Goal: Task Accomplishment & Management: Use online tool/utility

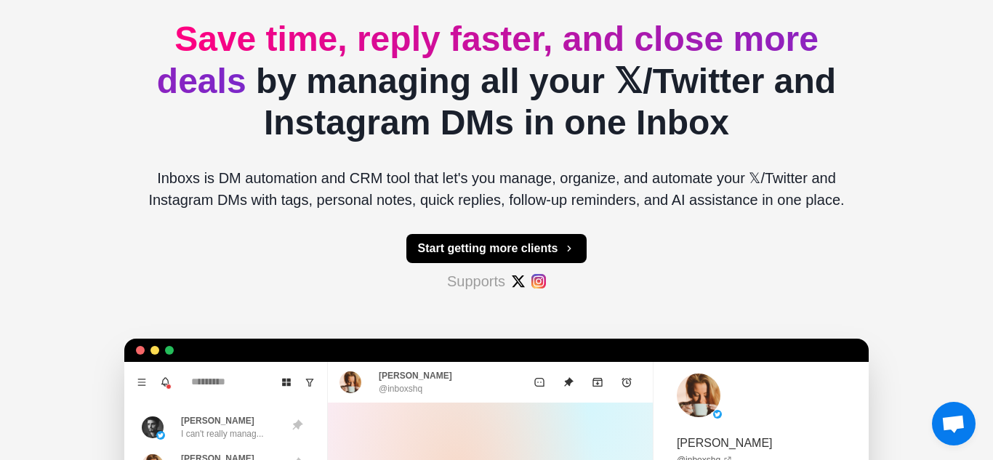
scroll to position [123, 0]
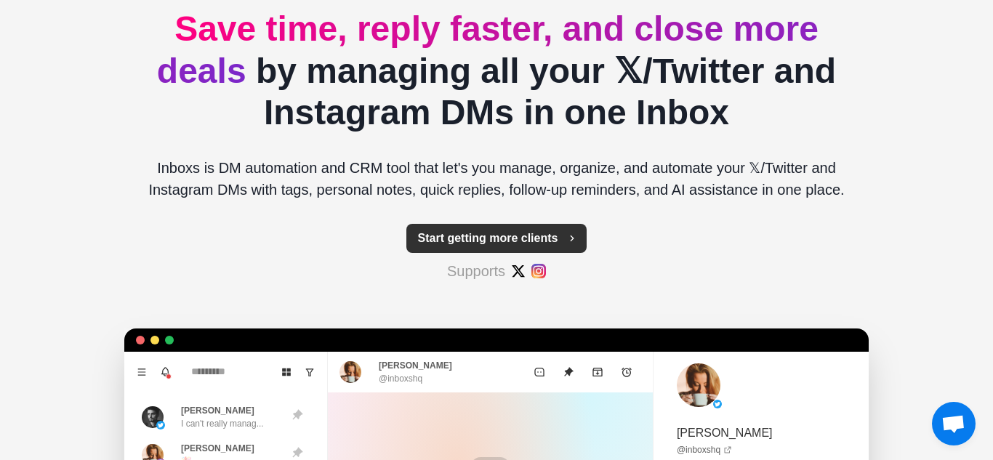
click at [506, 241] on button "Start getting more clients" at bounding box center [496, 238] width 181 height 29
type textarea "*"
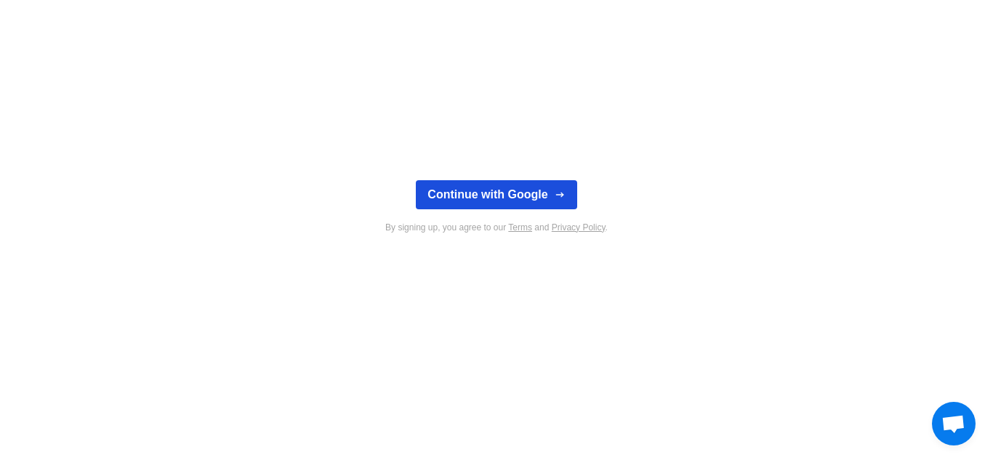
click at [513, 193] on button "Continue with Google" at bounding box center [496, 194] width 161 height 29
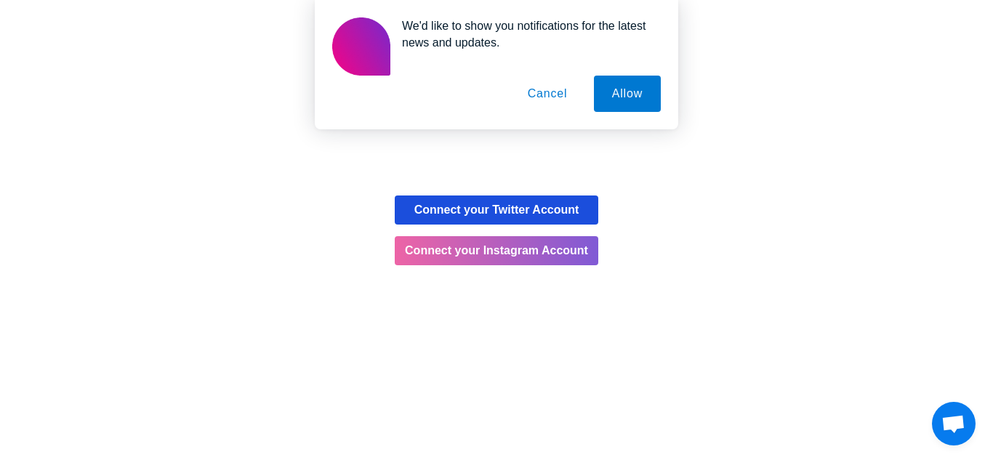
click at [580, 215] on button "Connect your Twitter Account" at bounding box center [497, 210] width 204 height 29
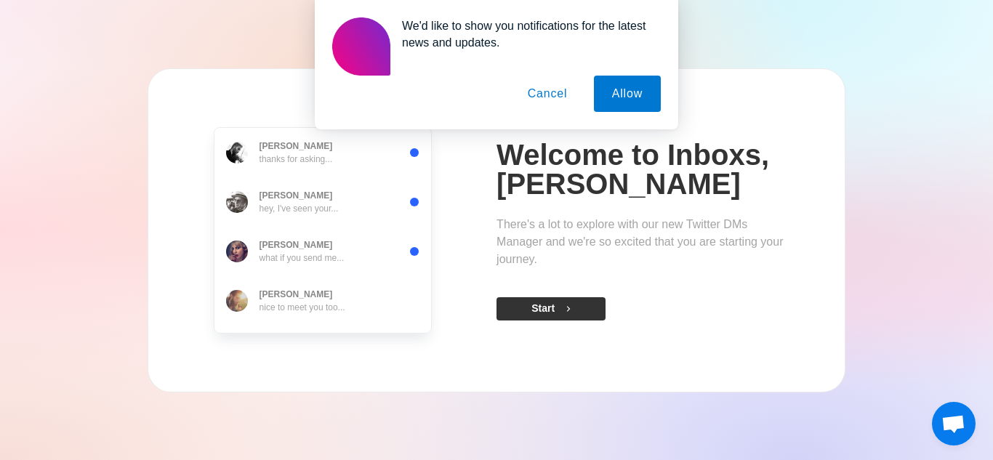
click at [537, 312] on button "Start" at bounding box center [551, 308] width 109 height 23
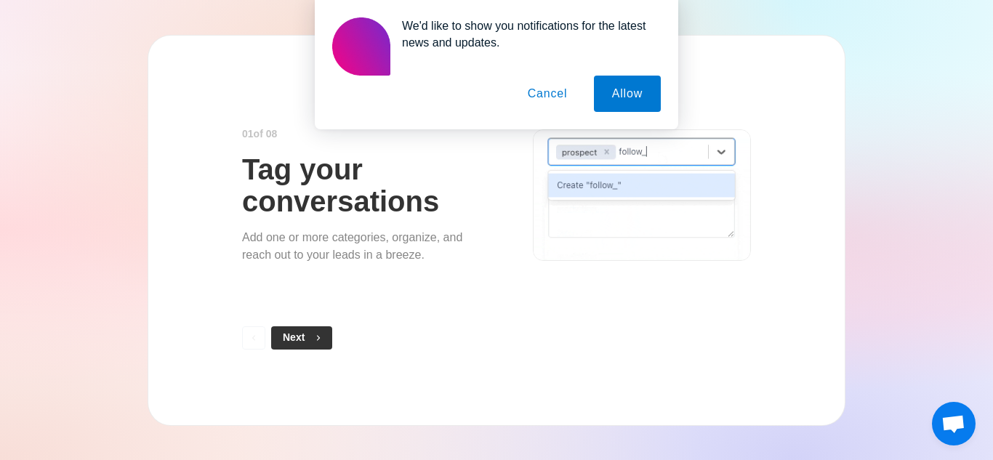
click at [323, 334] on icon "button" at bounding box center [318, 338] width 10 height 10
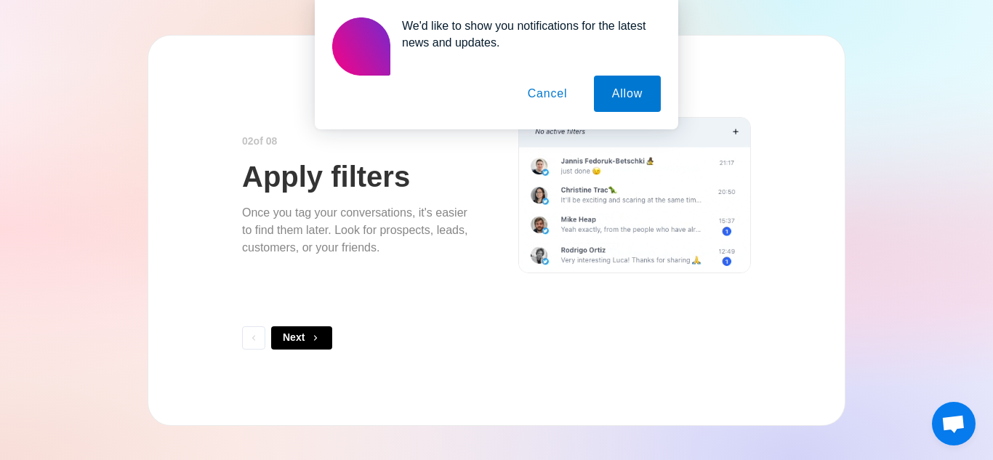
click at [561, 89] on button "Cancel" at bounding box center [548, 94] width 76 height 36
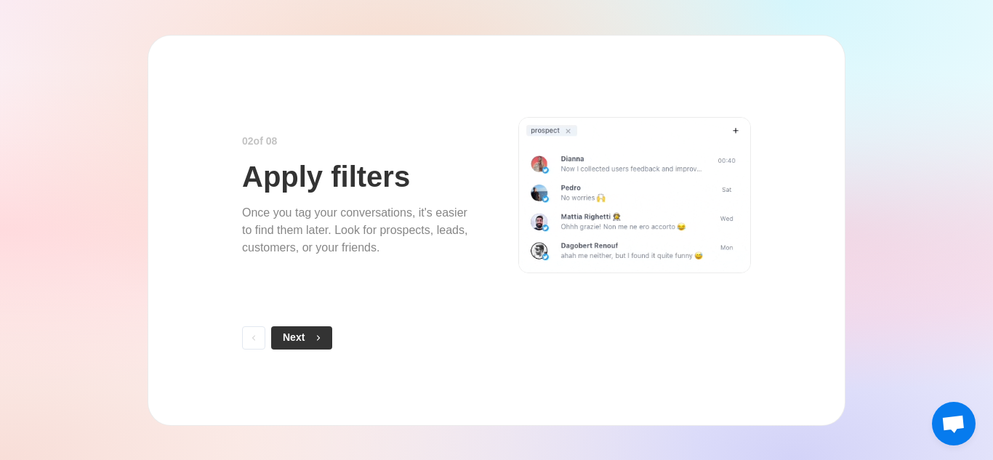
click at [296, 342] on button "Next" at bounding box center [301, 337] width 61 height 23
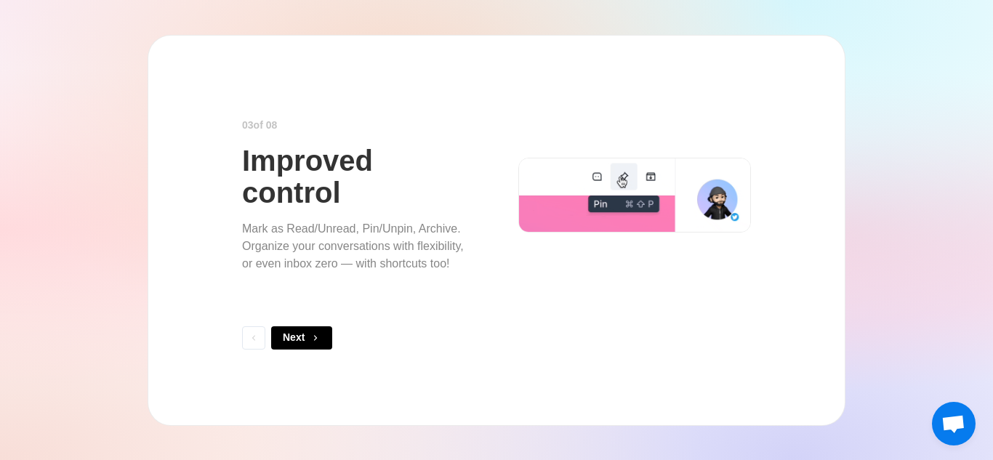
click at [296, 342] on button "Next" at bounding box center [301, 337] width 61 height 23
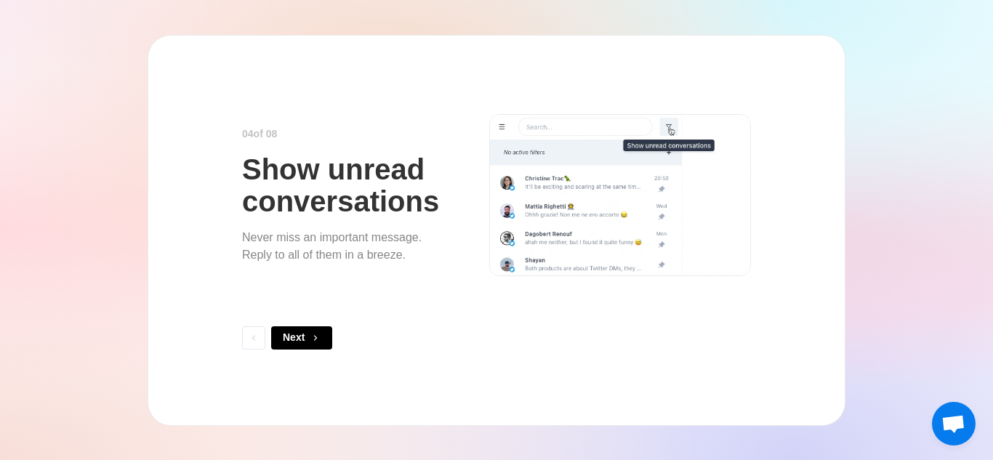
click at [296, 342] on button "Next" at bounding box center [301, 337] width 61 height 23
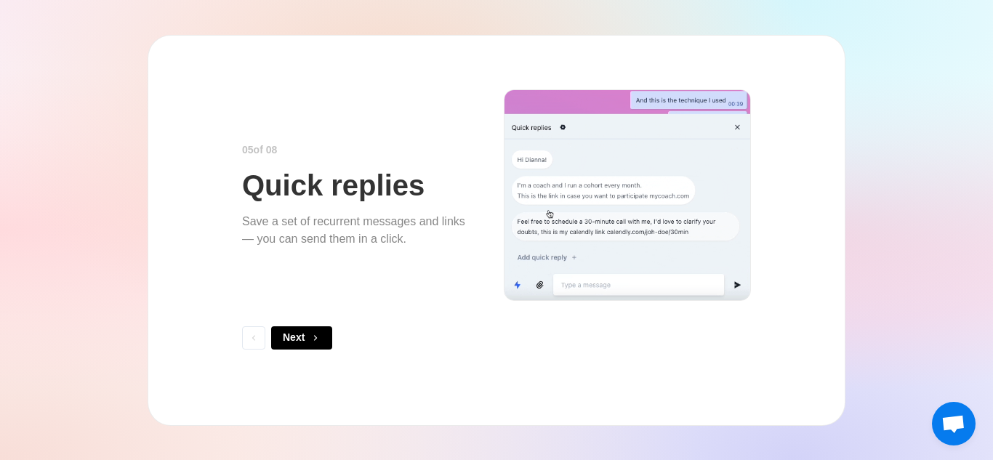
click at [296, 342] on button "Next" at bounding box center [301, 337] width 61 height 23
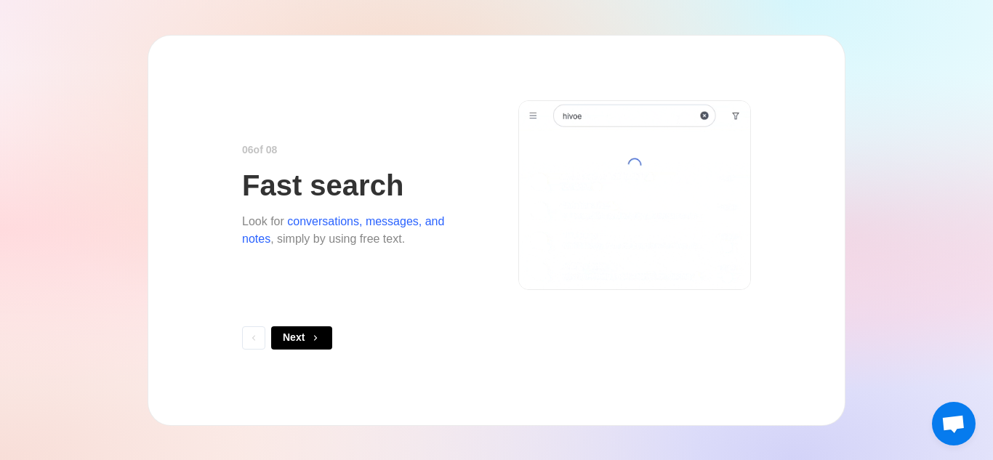
click at [296, 342] on button "Next" at bounding box center [301, 337] width 61 height 23
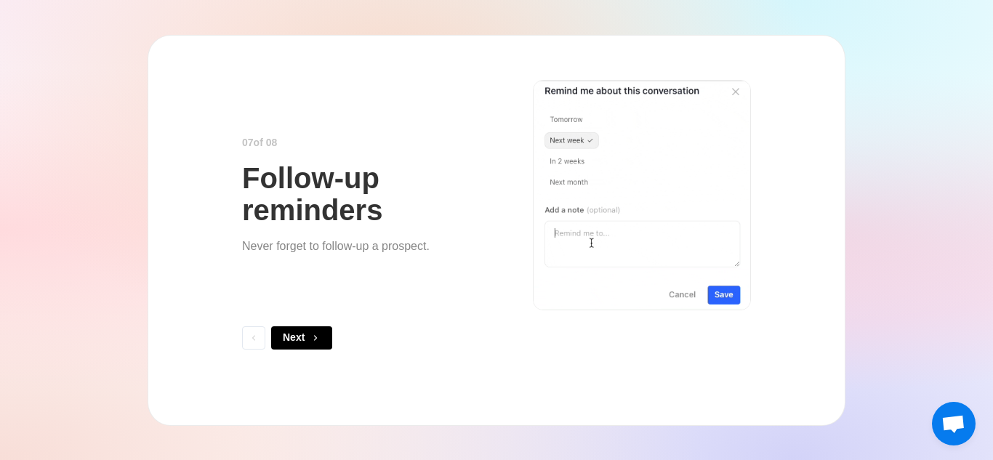
click at [296, 342] on button "Next" at bounding box center [301, 337] width 61 height 23
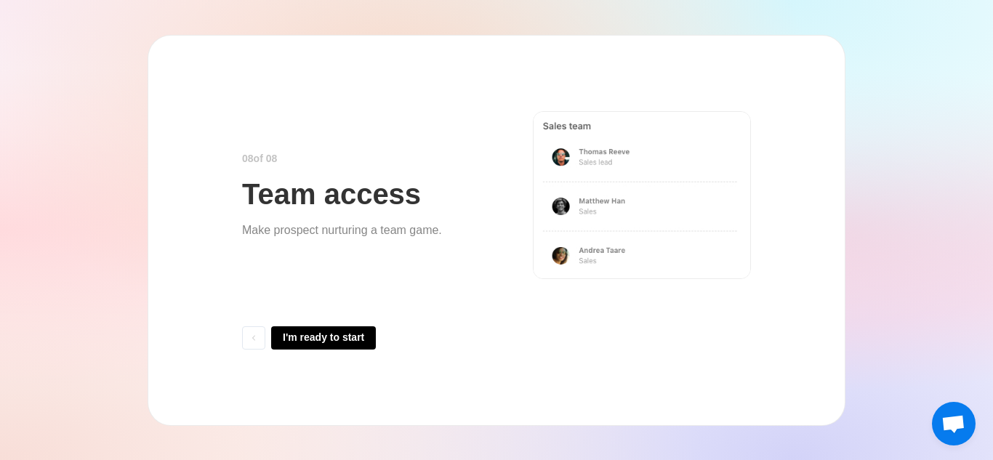
click at [296, 342] on button "I'm ready to start" at bounding box center [323, 337] width 105 height 23
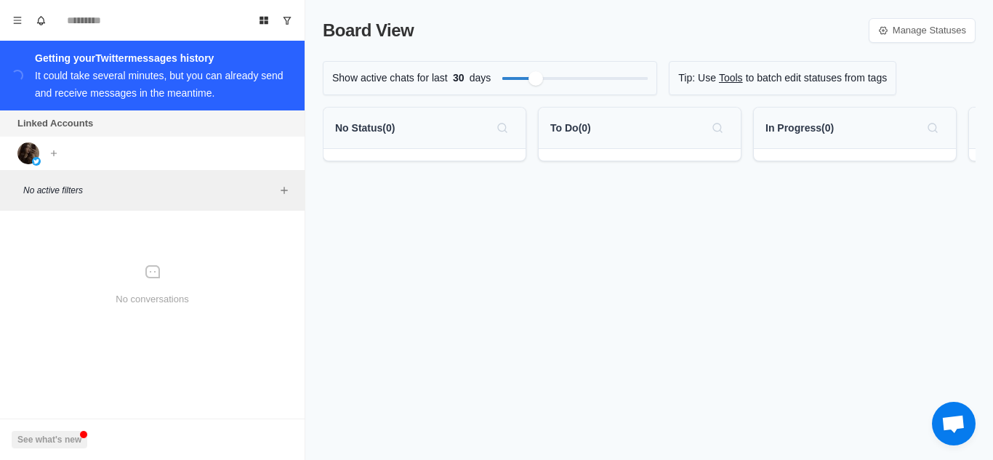
click at [105, 185] on p "No active filters" at bounding box center [149, 190] width 252 height 13
click at [287, 191] on icon "Add filters" at bounding box center [284, 190] width 7 height 7
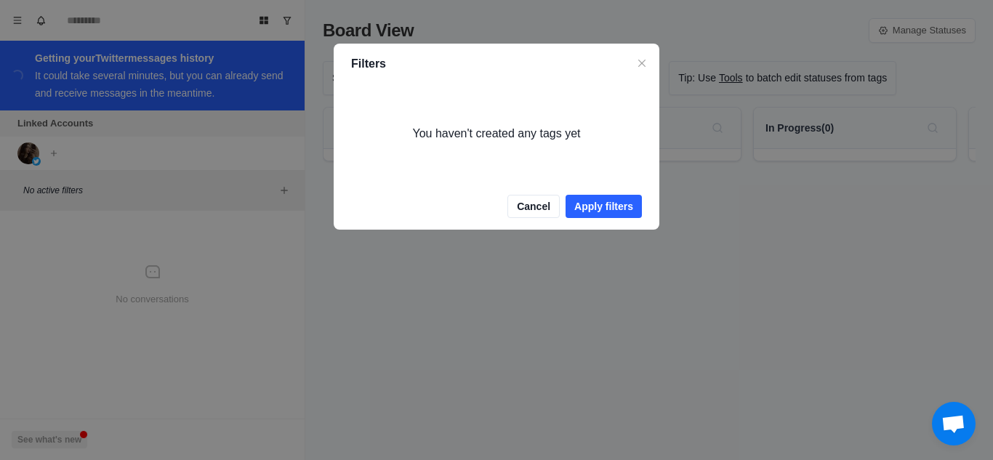
click at [476, 135] on div "You haven't created any tags yet" at bounding box center [497, 134] width 326 height 64
click at [617, 200] on button "Apply filters" at bounding box center [604, 206] width 76 height 23
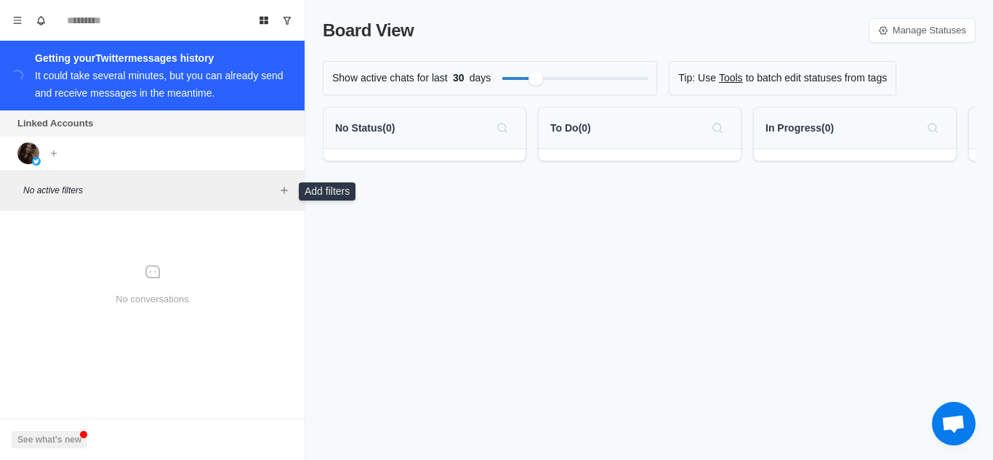
click at [136, 158] on div "Linked Accounts Connect X account Connect Instagram account" at bounding box center [152, 141] width 305 height 60
click at [49, 434] on button "See what's new" at bounding box center [50, 439] width 76 height 17
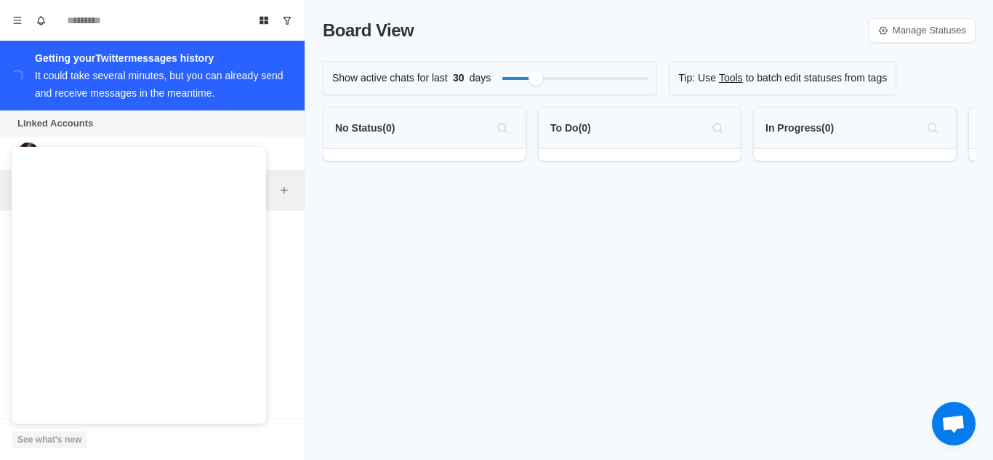
click at [49, 439] on button "See what's new" at bounding box center [50, 439] width 76 height 17
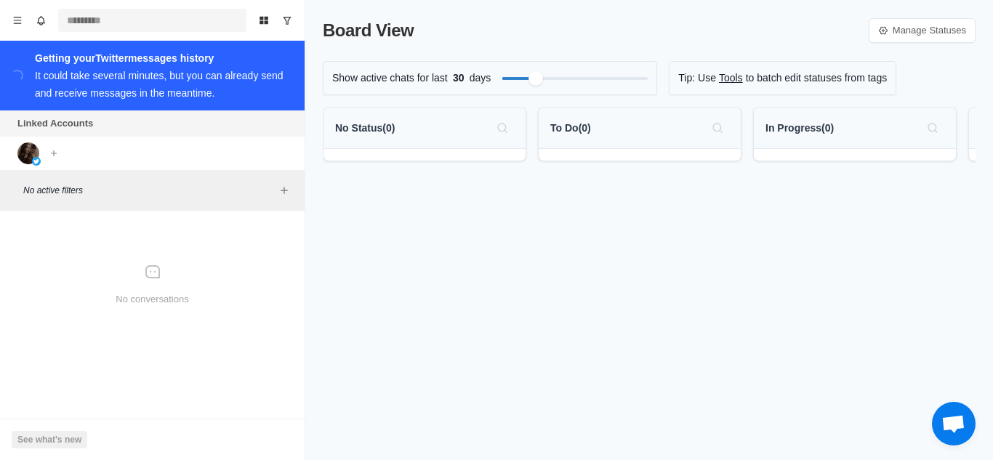
click at [88, 18] on input at bounding box center [152, 20] width 188 height 23
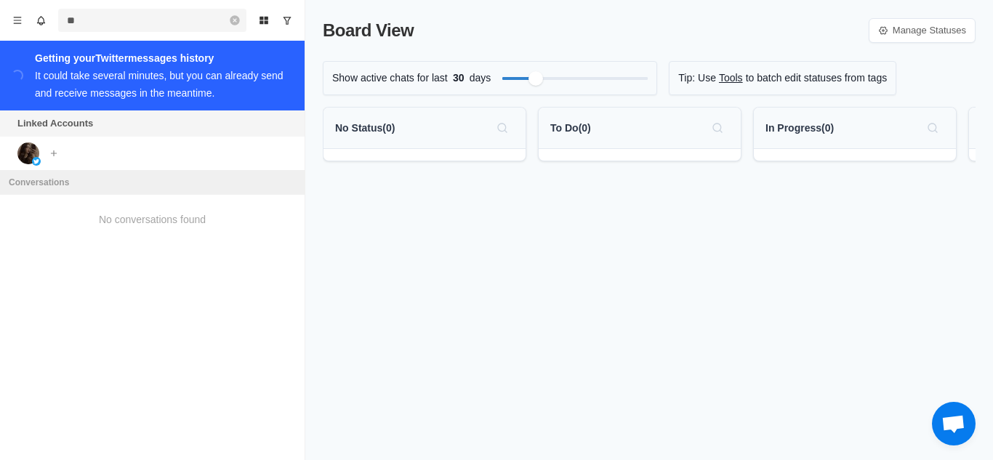
type input "*"
type input "****"
